Goal: Download file/media

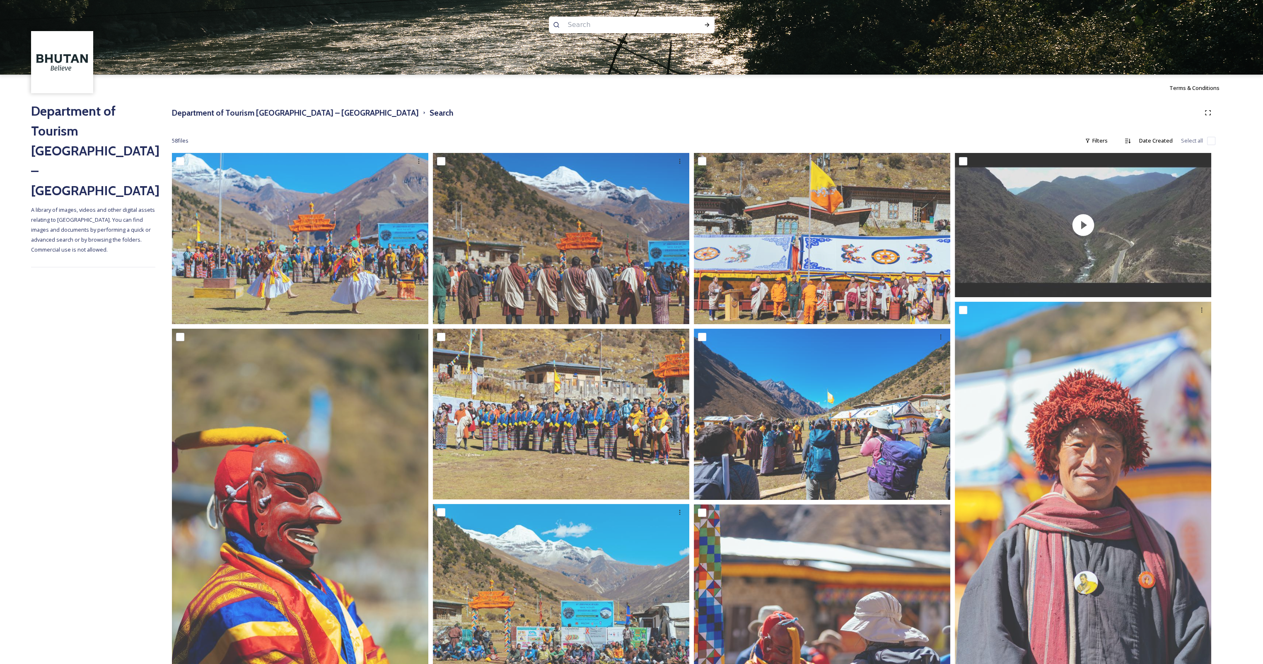
click at [583, 27] on input at bounding box center [621, 25] width 114 height 18
type input "atsara"
click at [705, 22] on icon at bounding box center [707, 25] width 7 height 7
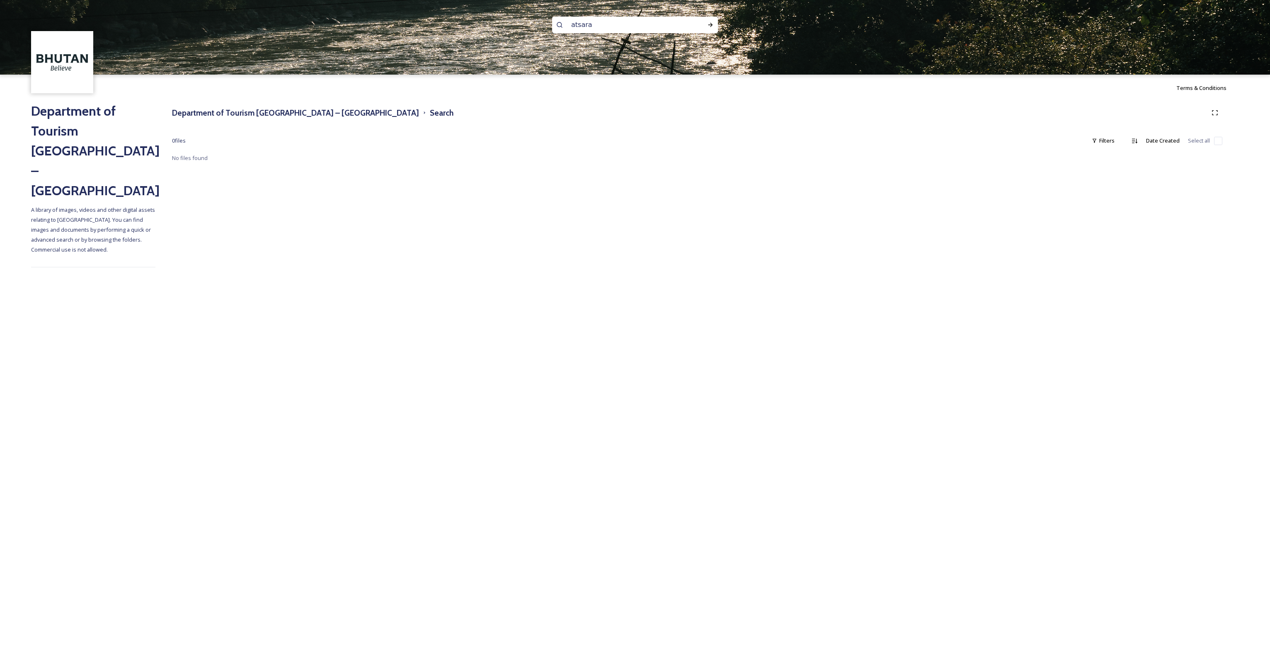
click at [585, 29] on input "atsara" at bounding box center [624, 25] width 114 height 18
click at [298, 114] on h3 "Department of Tourism [GEOGRAPHIC_DATA] – [GEOGRAPHIC_DATA]" at bounding box center [295, 113] width 247 height 12
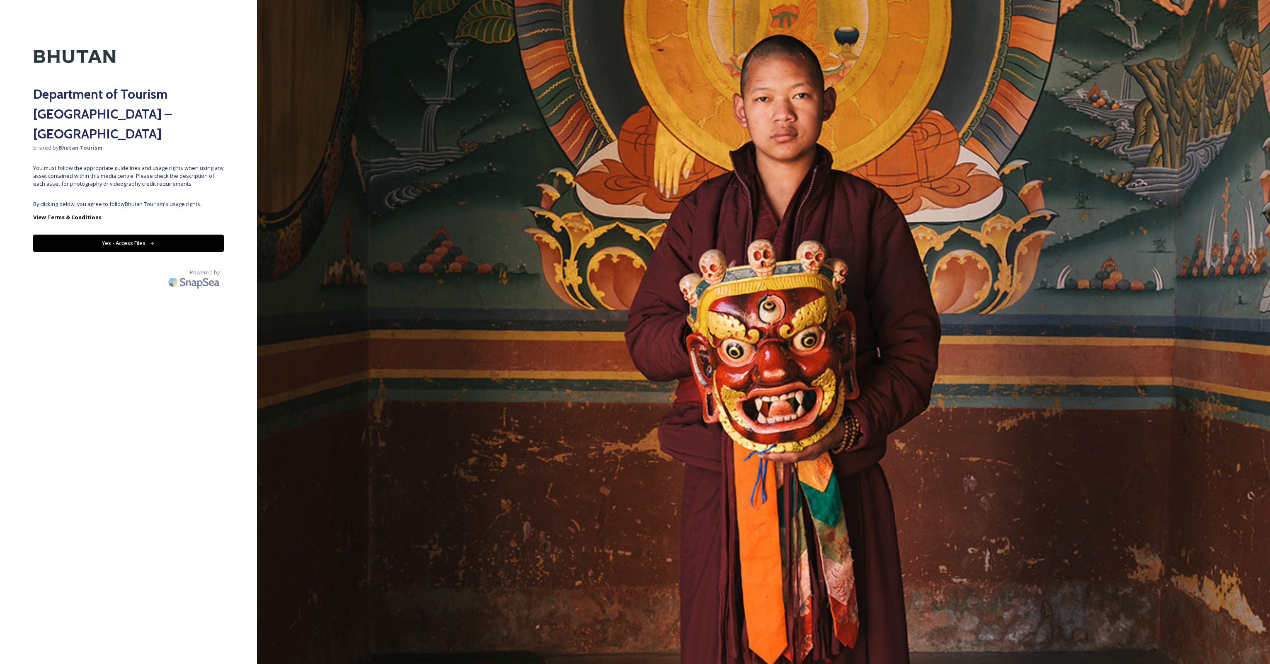
click at [106, 235] on button "Yes - Access Files" at bounding box center [128, 243] width 191 height 17
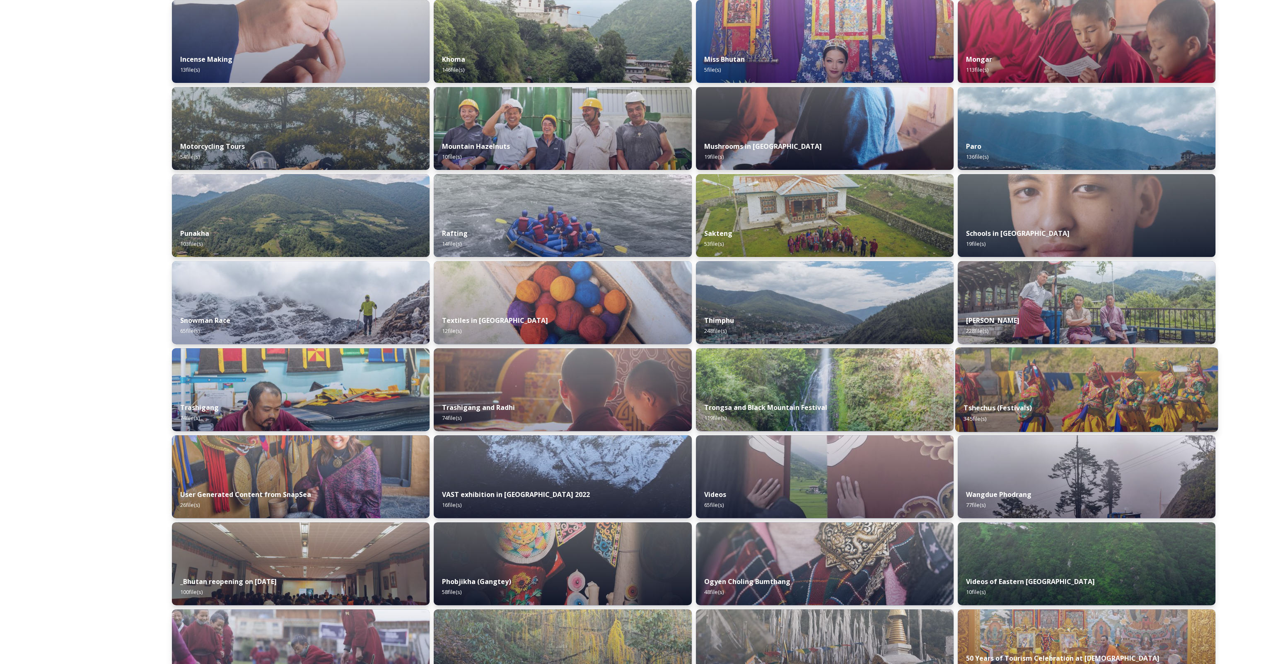
scroll to position [497, 0]
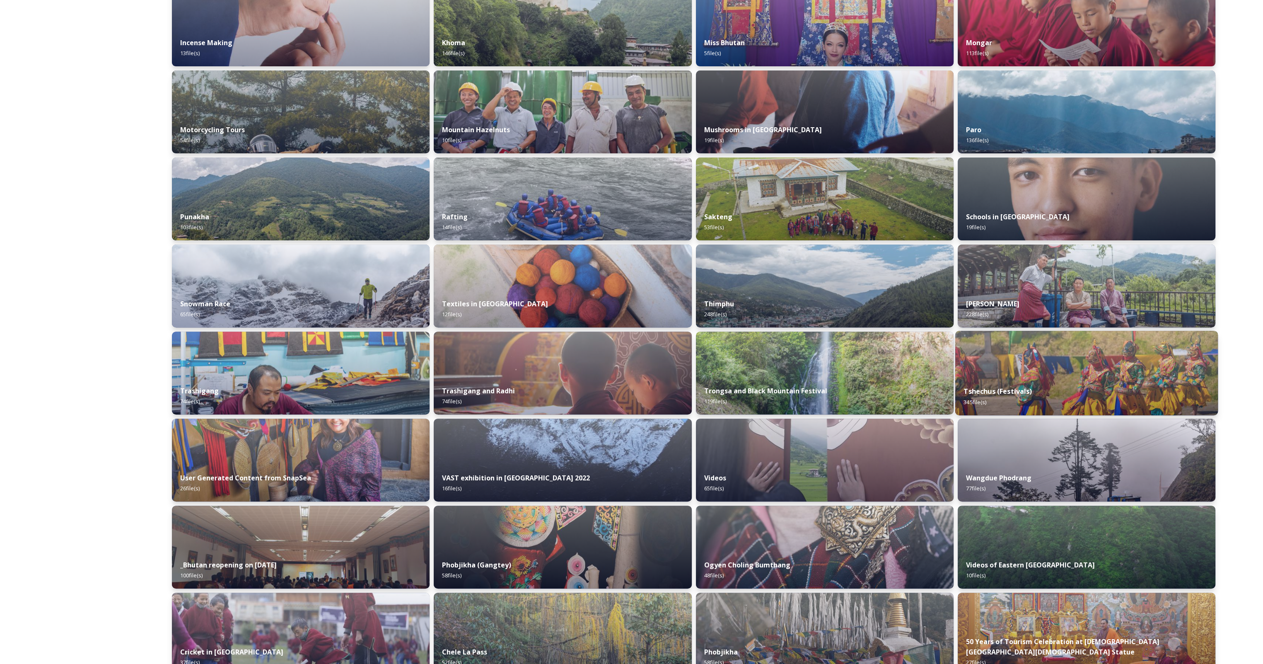
click at [1071, 387] on div "Tshechus (Festivals) 345 file(s)" at bounding box center [1086, 396] width 263 height 38
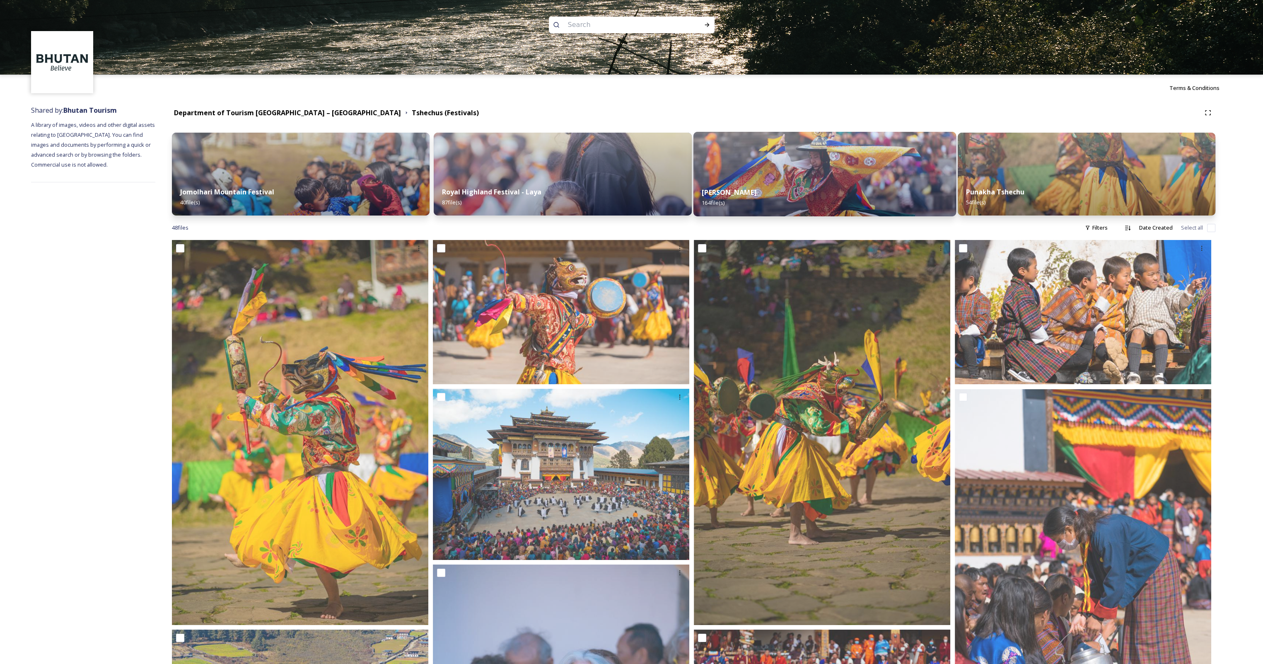
click at [851, 174] on img at bounding box center [824, 174] width 263 height 85
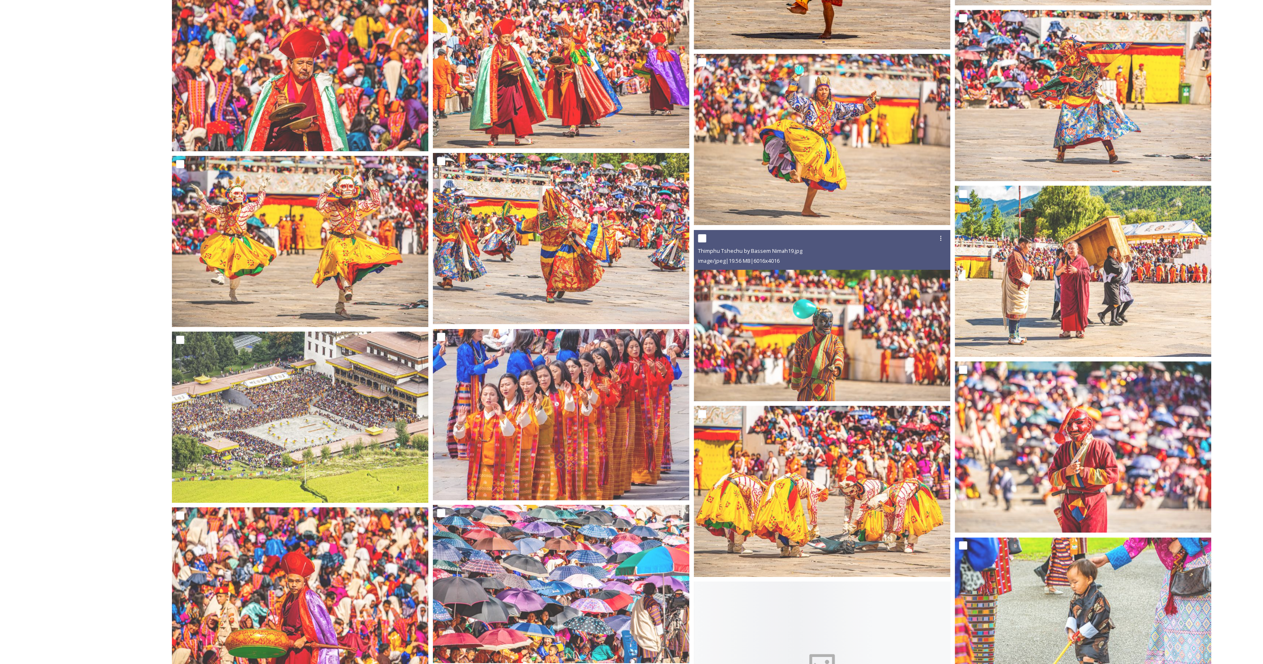
scroll to position [5759, 0]
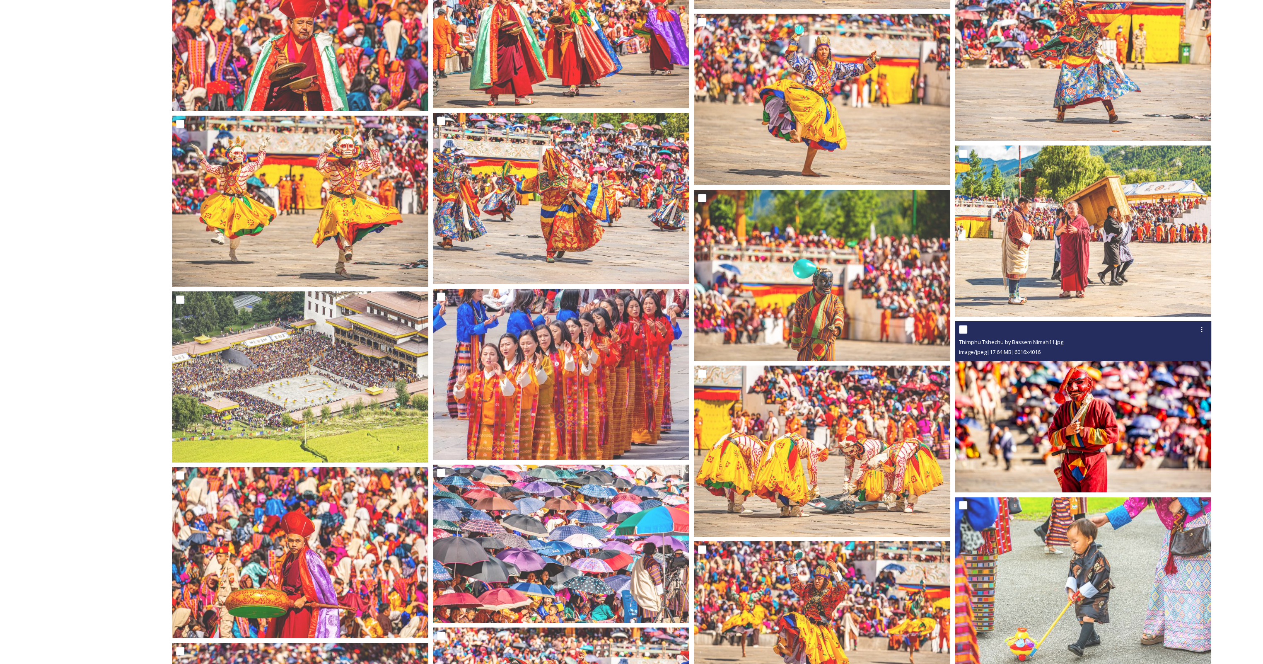
click at [1072, 392] on img at bounding box center [1083, 406] width 256 height 171
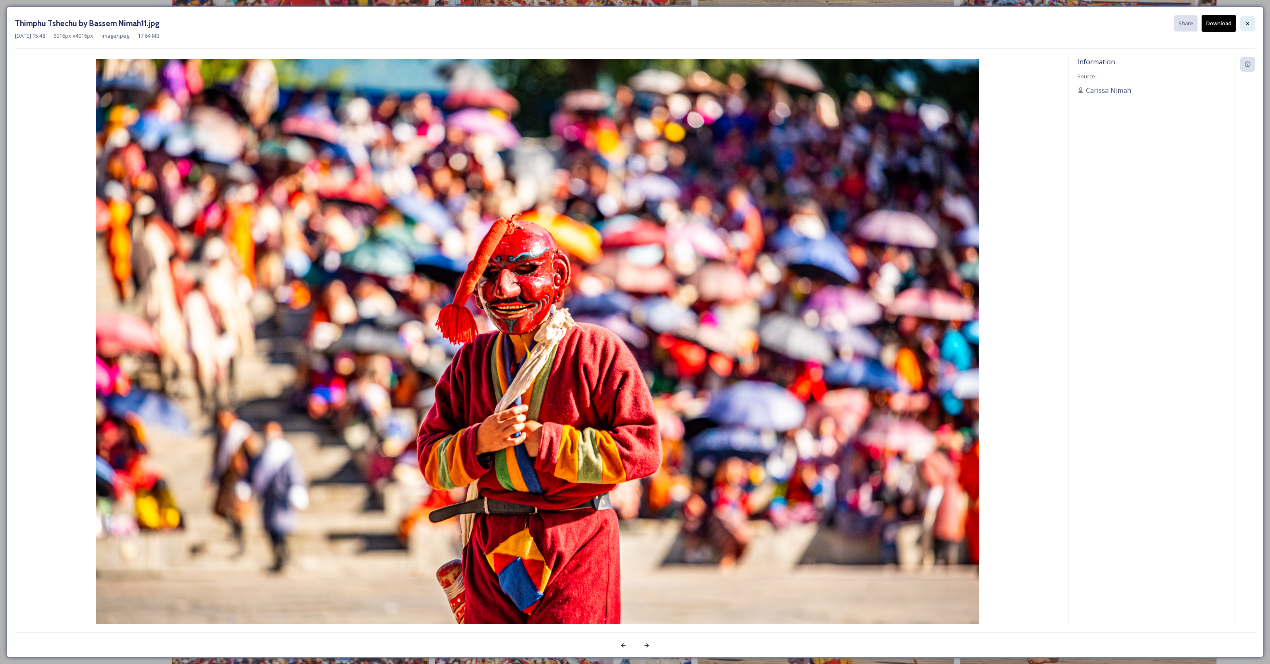
click at [1248, 19] on div at bounding box center [1247, 23] width 15 height 15
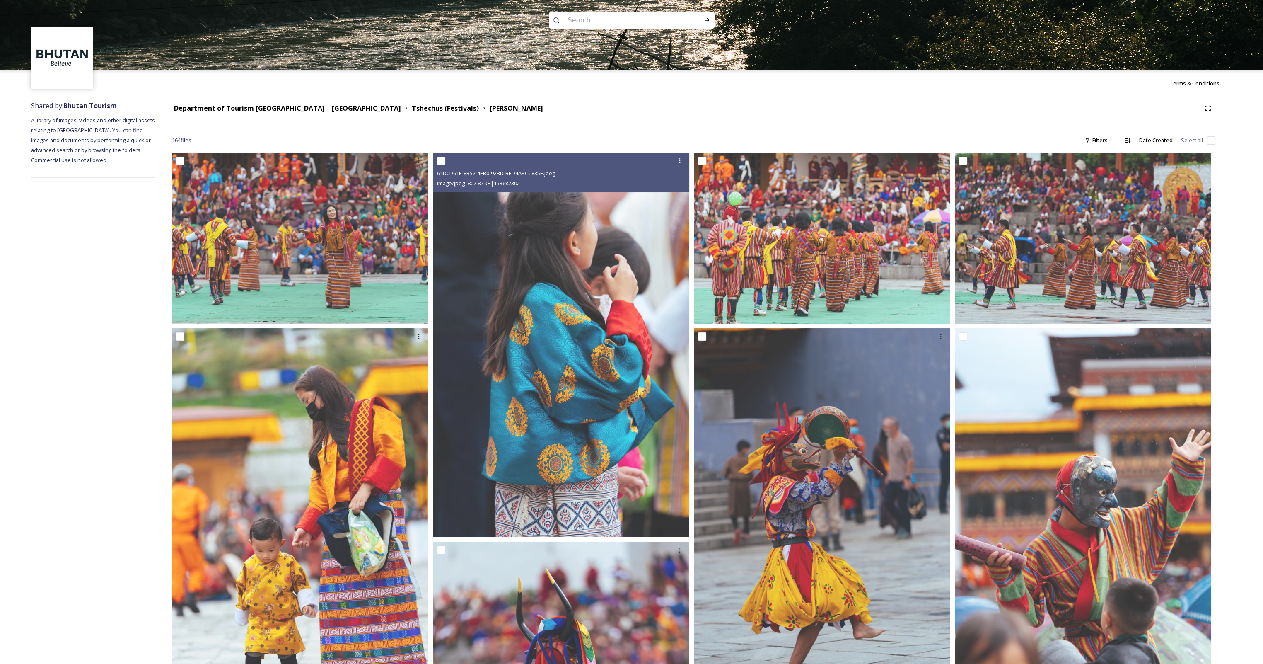
scroll to position [0, 0]
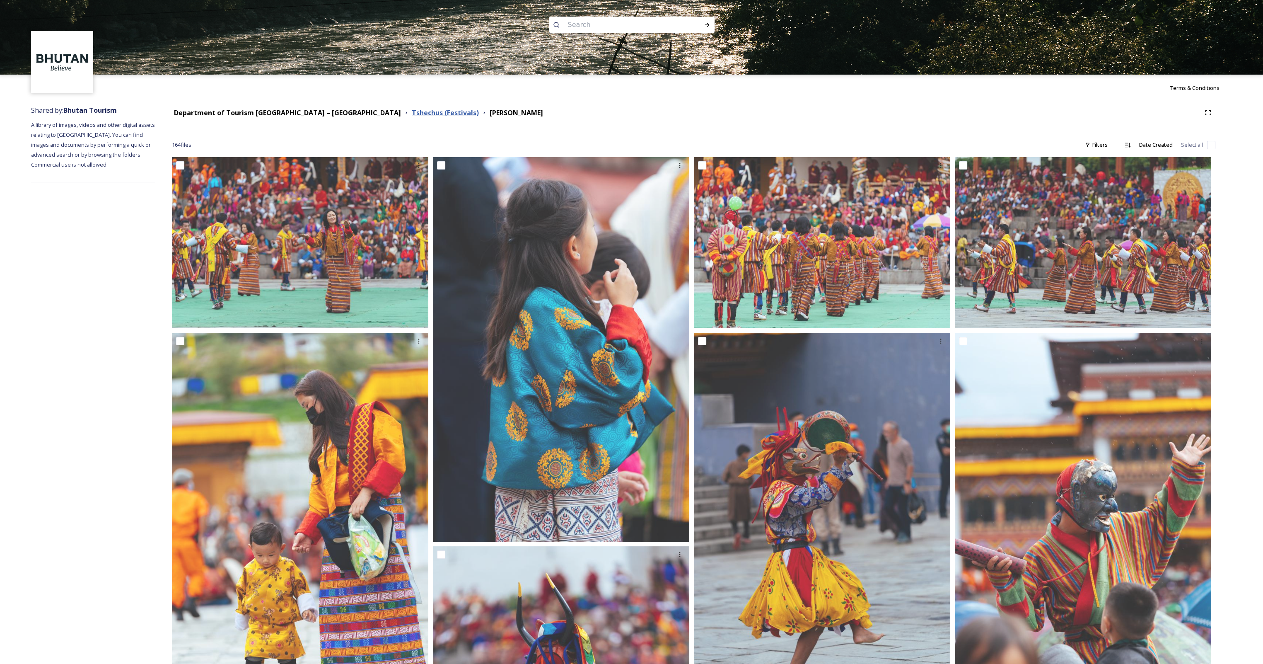
click at [412, 116] on strong "Tshechus (Festivals)" at bounding box center [445, 112] width 67 height 9
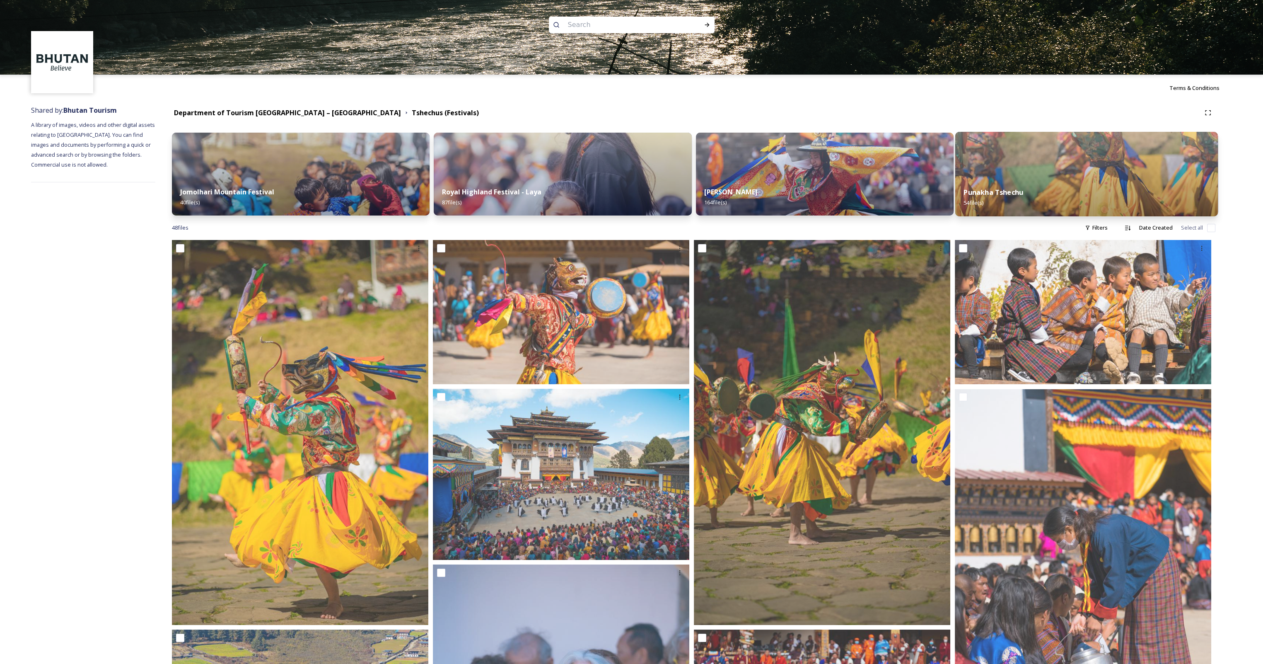
click at [1008, 172] on img at bounding box center [1086, 174] width 263 height 85
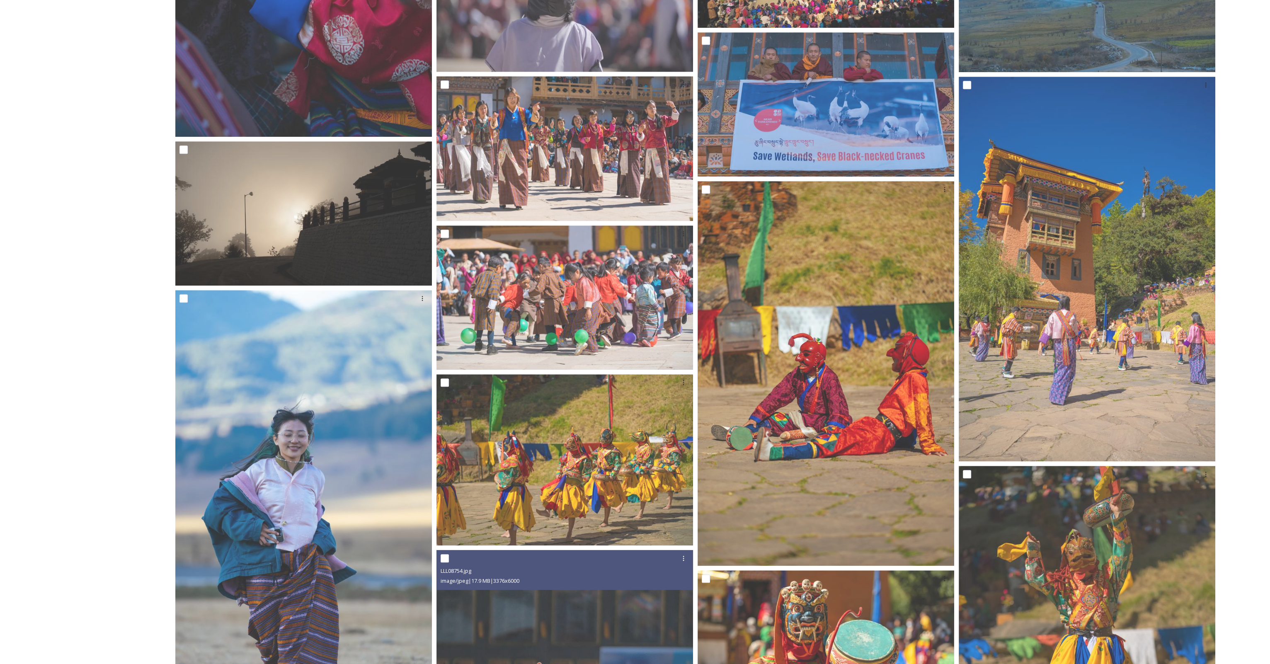
scroll to position [1009, 0]
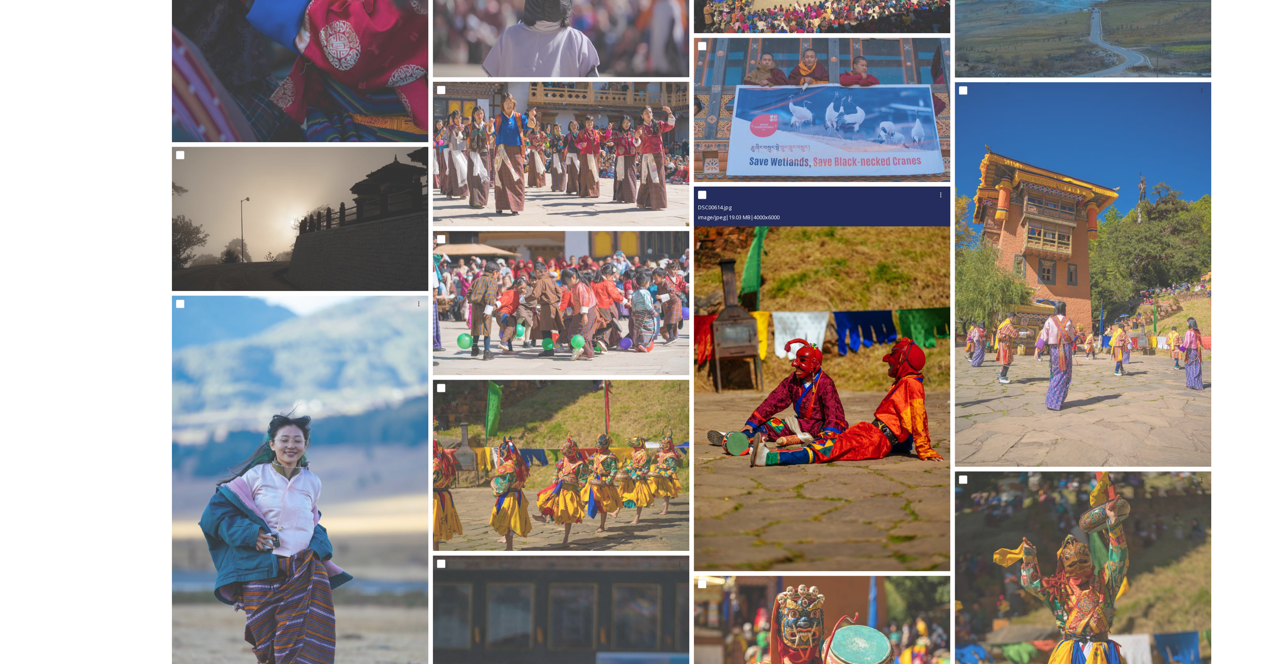
click at [807, 362] on img at bounding box center [822, 378] width 256 height 385
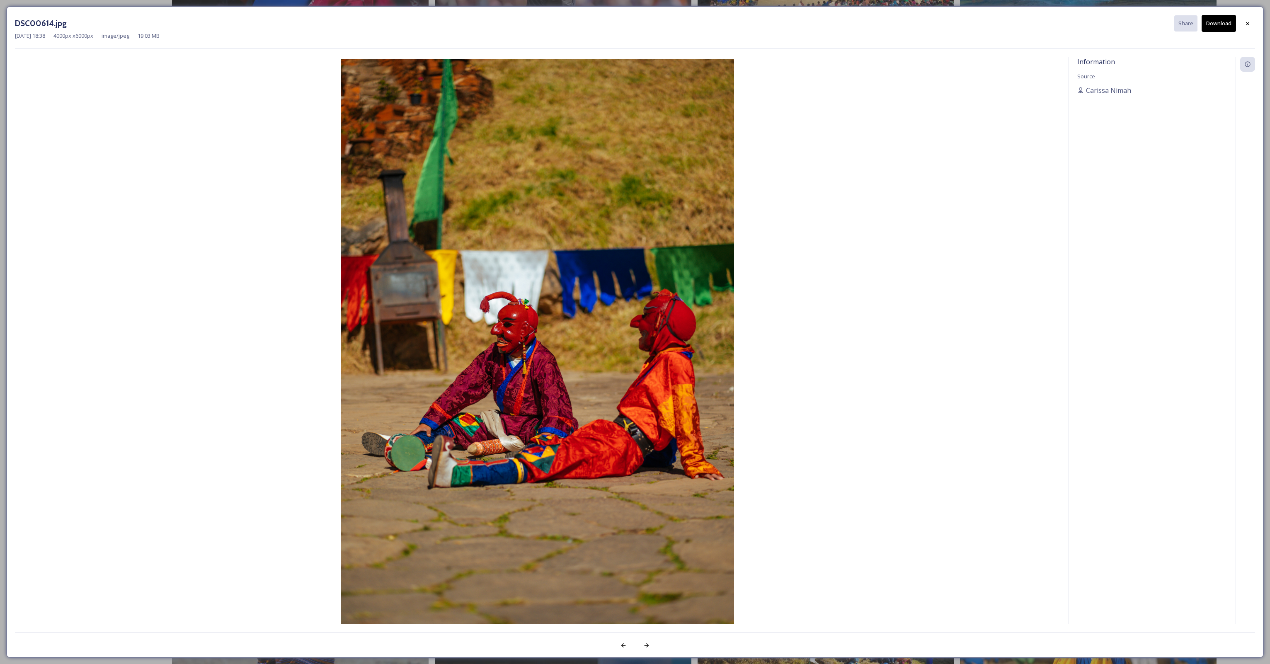
click at [1214, 26] on button "Download" at bounding box center [1218, 23] width 34 height 17
